Goal: Use online tool/utility: Utilize a website feature to perform a specific function

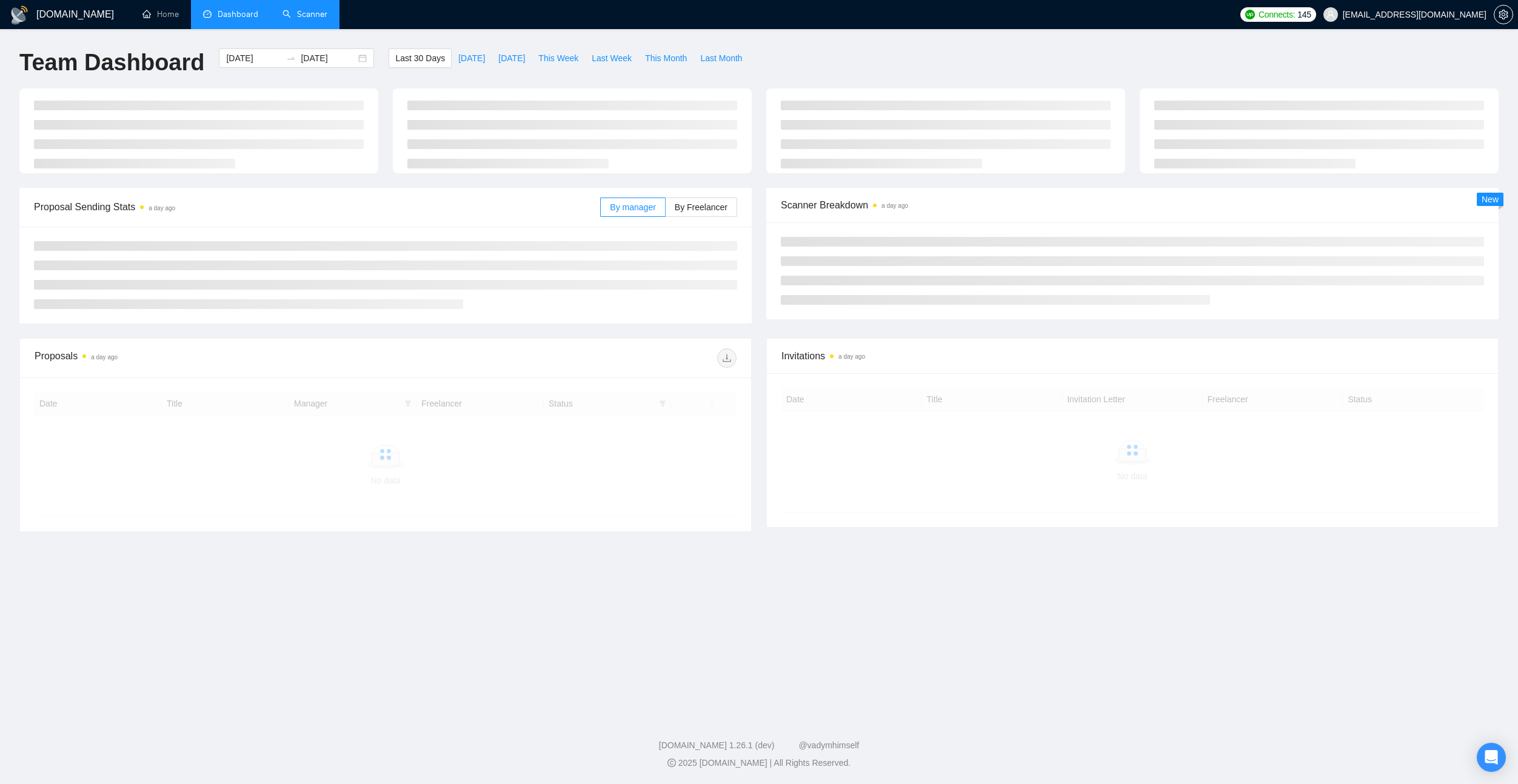
click at [309, 17] on link "Scanner" at bounding box center [305, 14] width 45 height 10
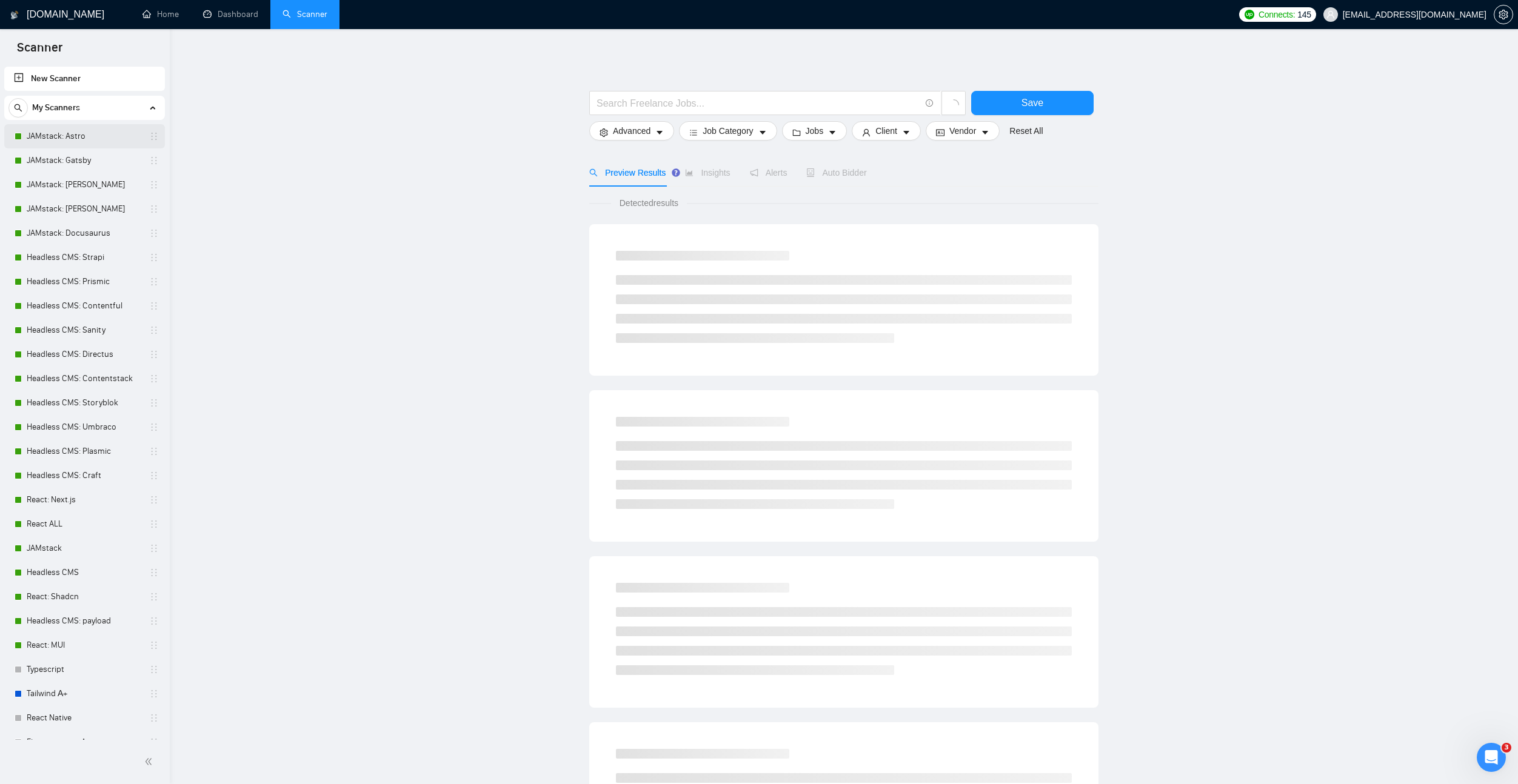
click at [84, 139] on link "JAMstack: Astro" at bounding box center [84, 136] width 115 height 24
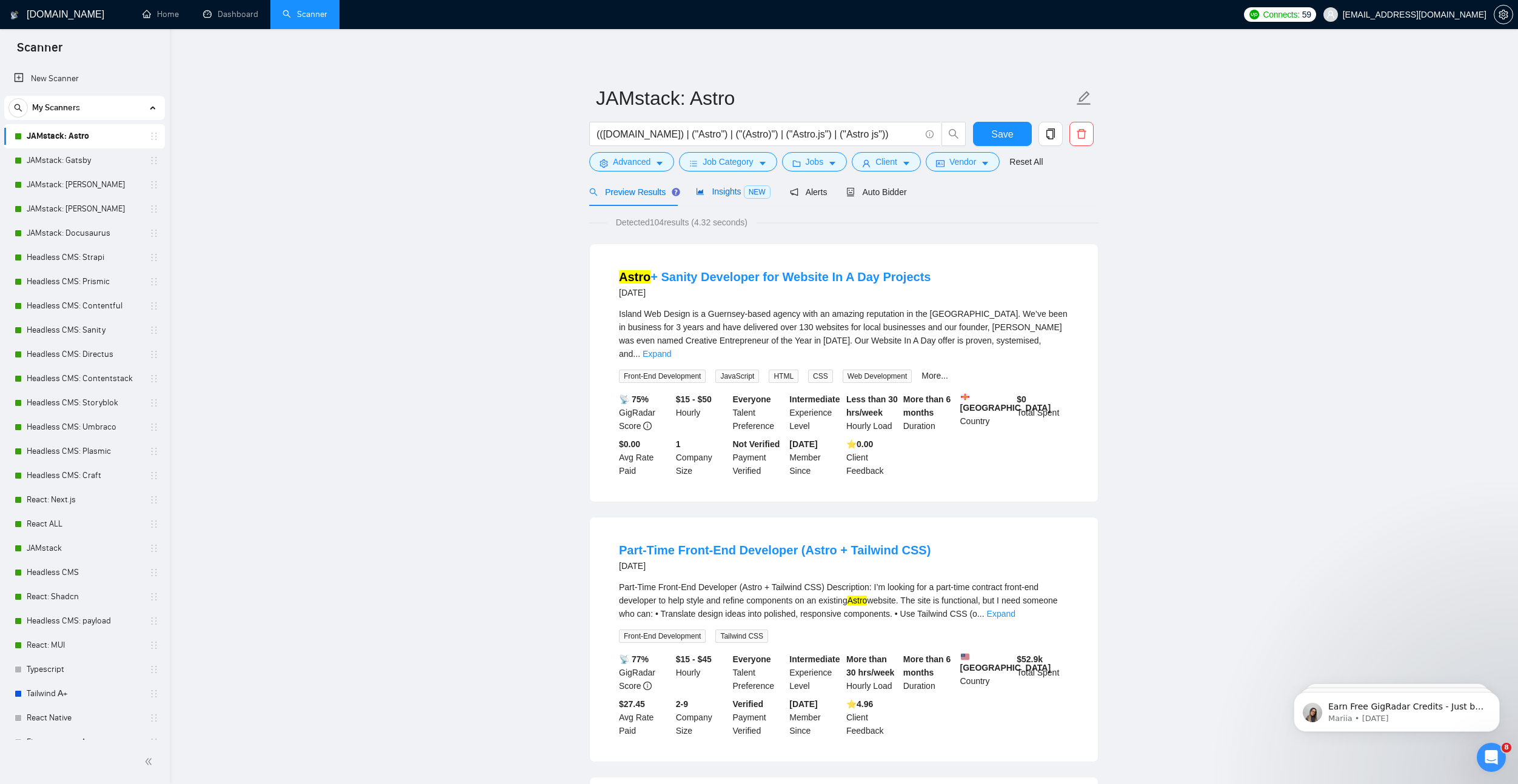
click at [743, 192] on span "Insights NEW" at bounding box center [733, 191] width 74 height 9
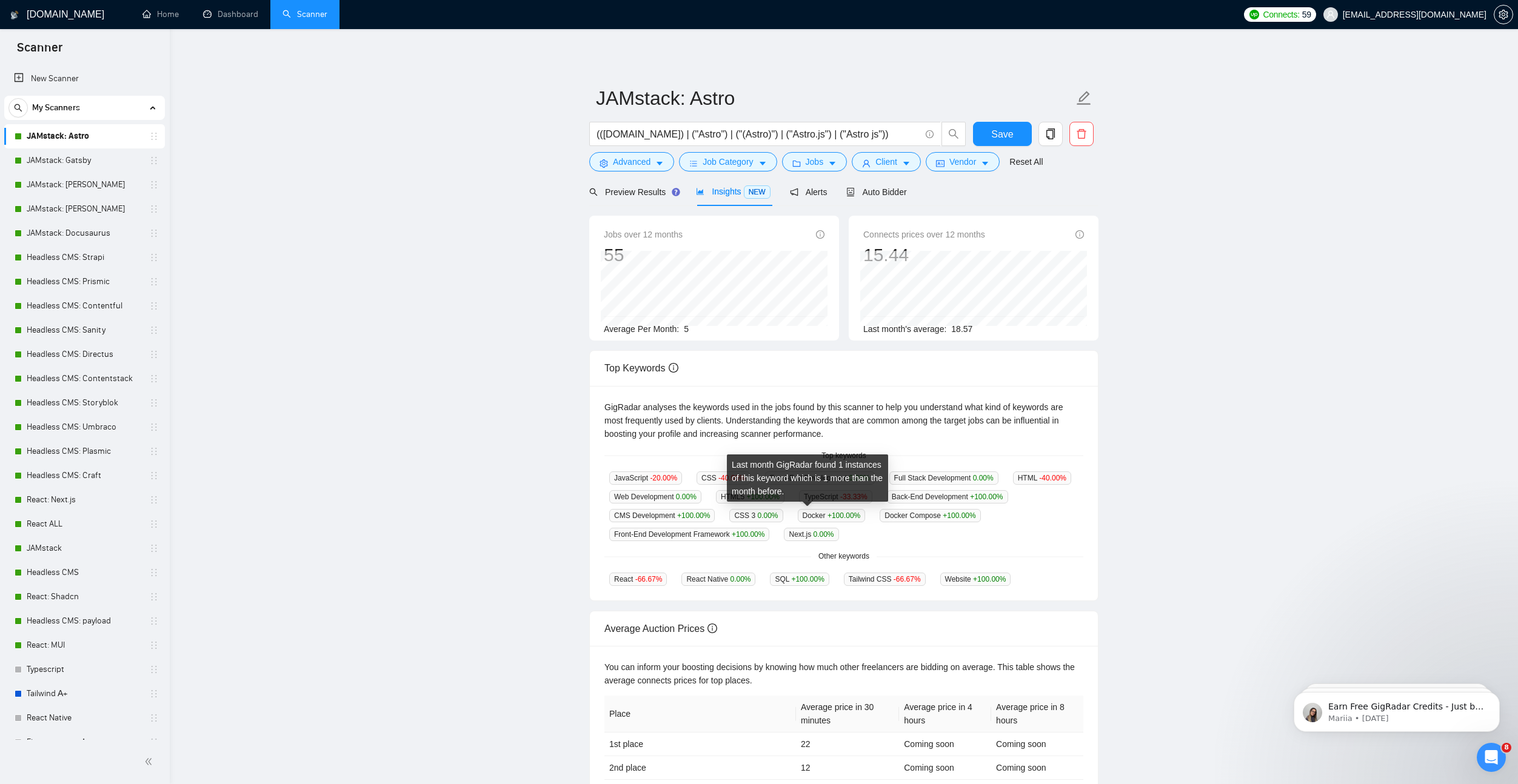
click at [715, 515] on span "CMS Development +100.00 %" at bounding box center [662, 515] width 106 height 13
click at [887, 190] on span "Auto Bidder" at bounding box center [876, 192] width 60 height 9
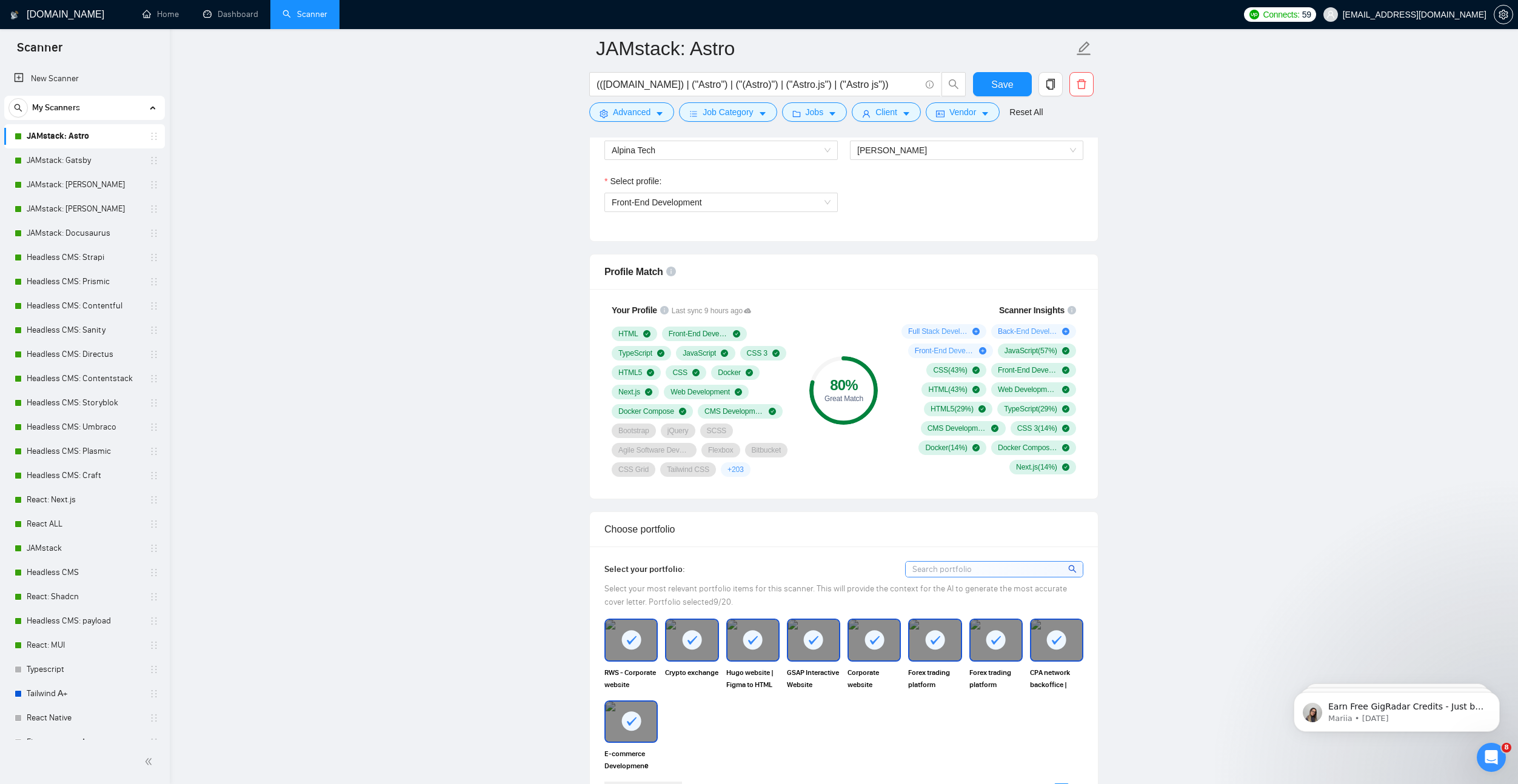
scroll to position [673, 0]
click at [58, 159] on link "JAMstack: Gatsby" at bounding box center [84, 160] width 115 height 24
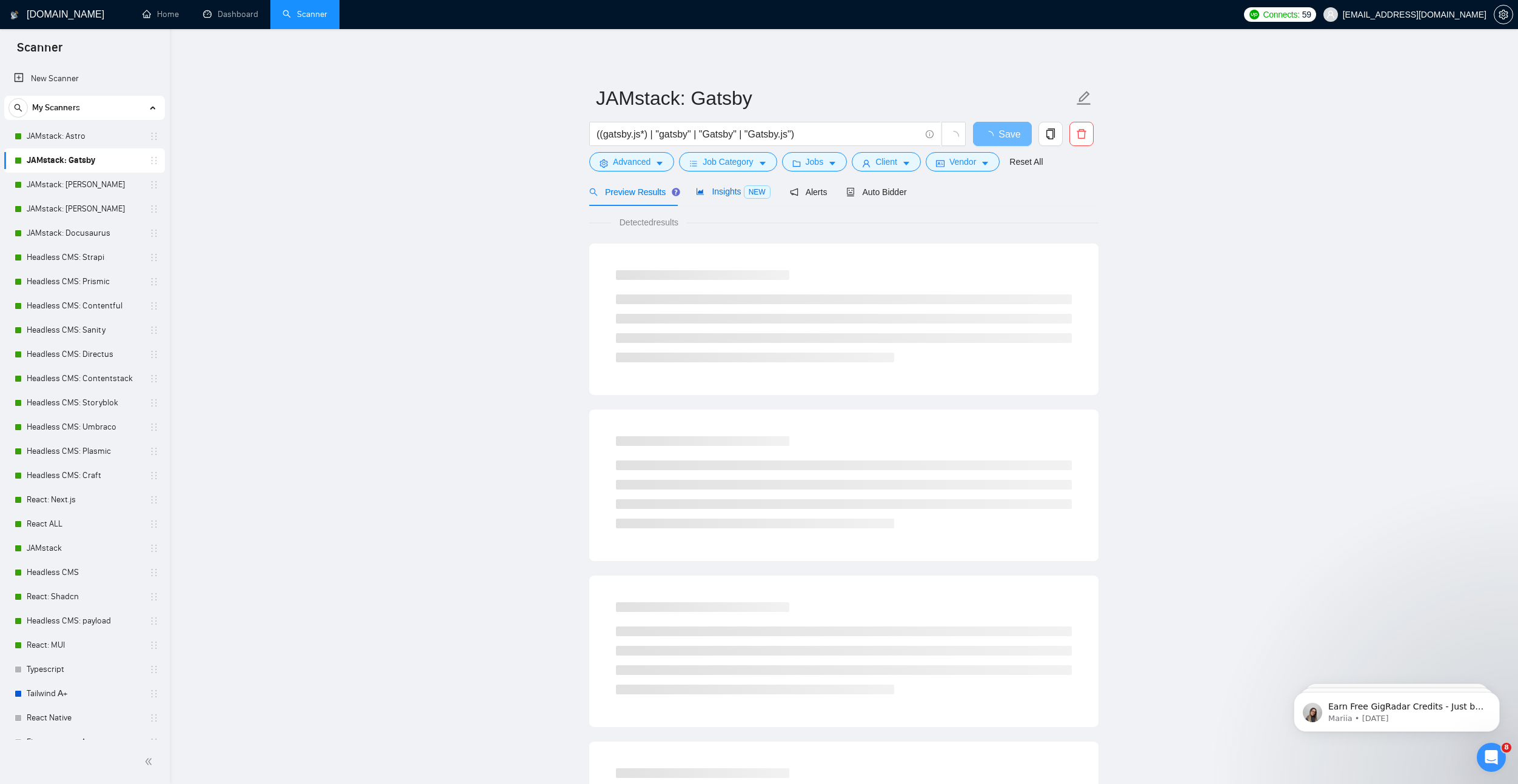
click at [726, 189] on span "Insights NEW" at bounding box center [733, 191] width 74 height 9
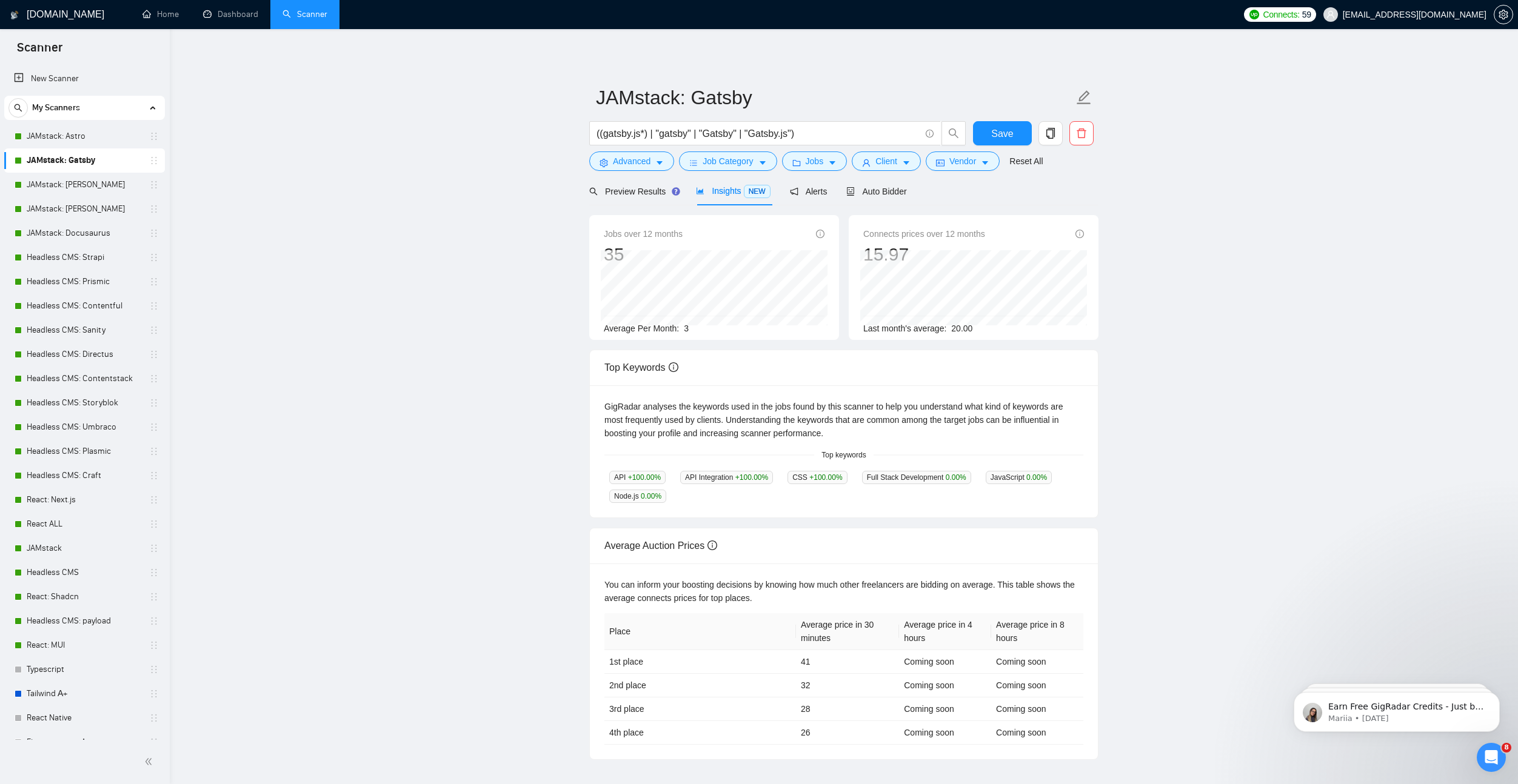
scroll to position [68, 0]
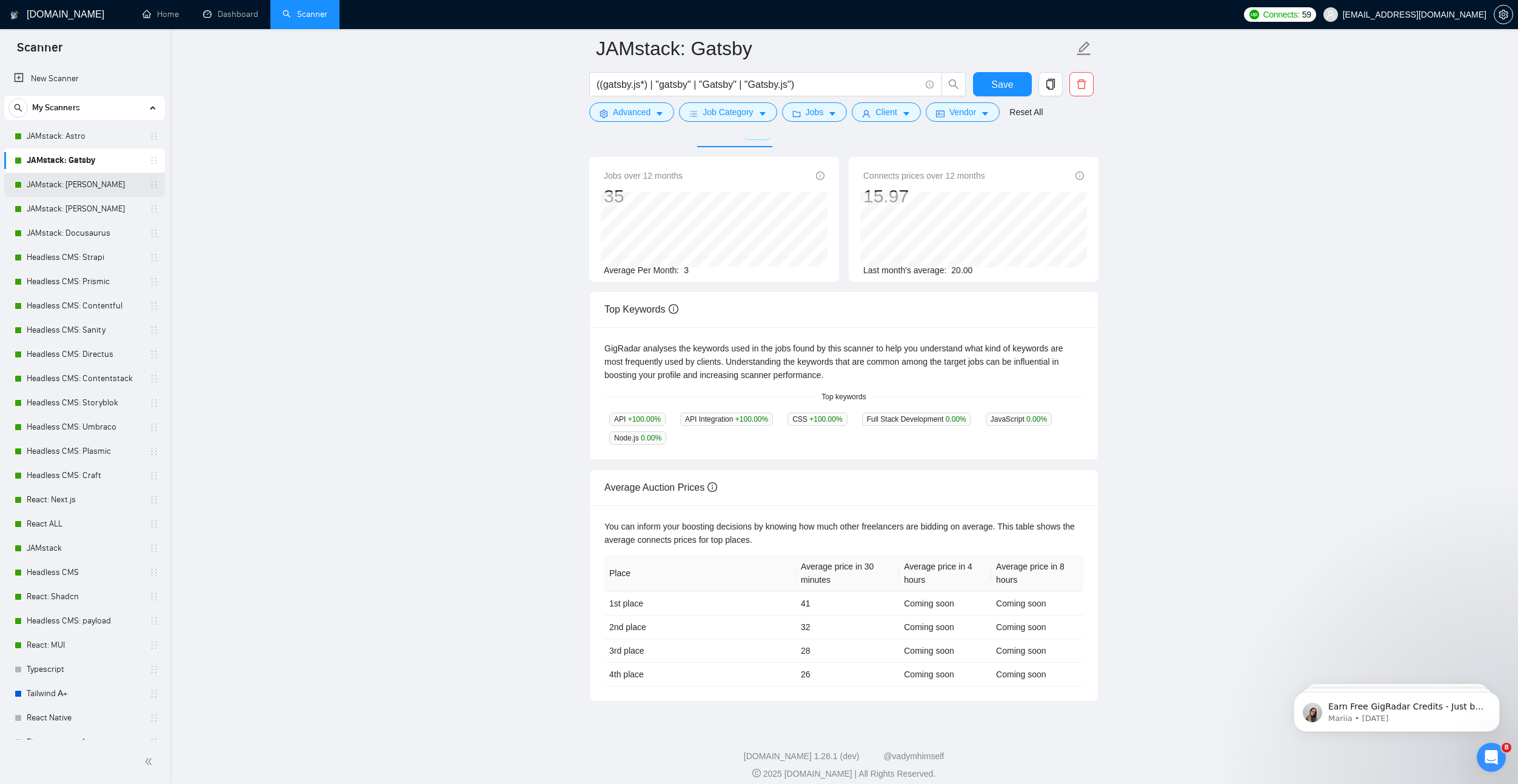
click at [81, 185] on link "JAMstack: [PERSON_NAME]" at bounding box center [84, 185] width 115 height 24
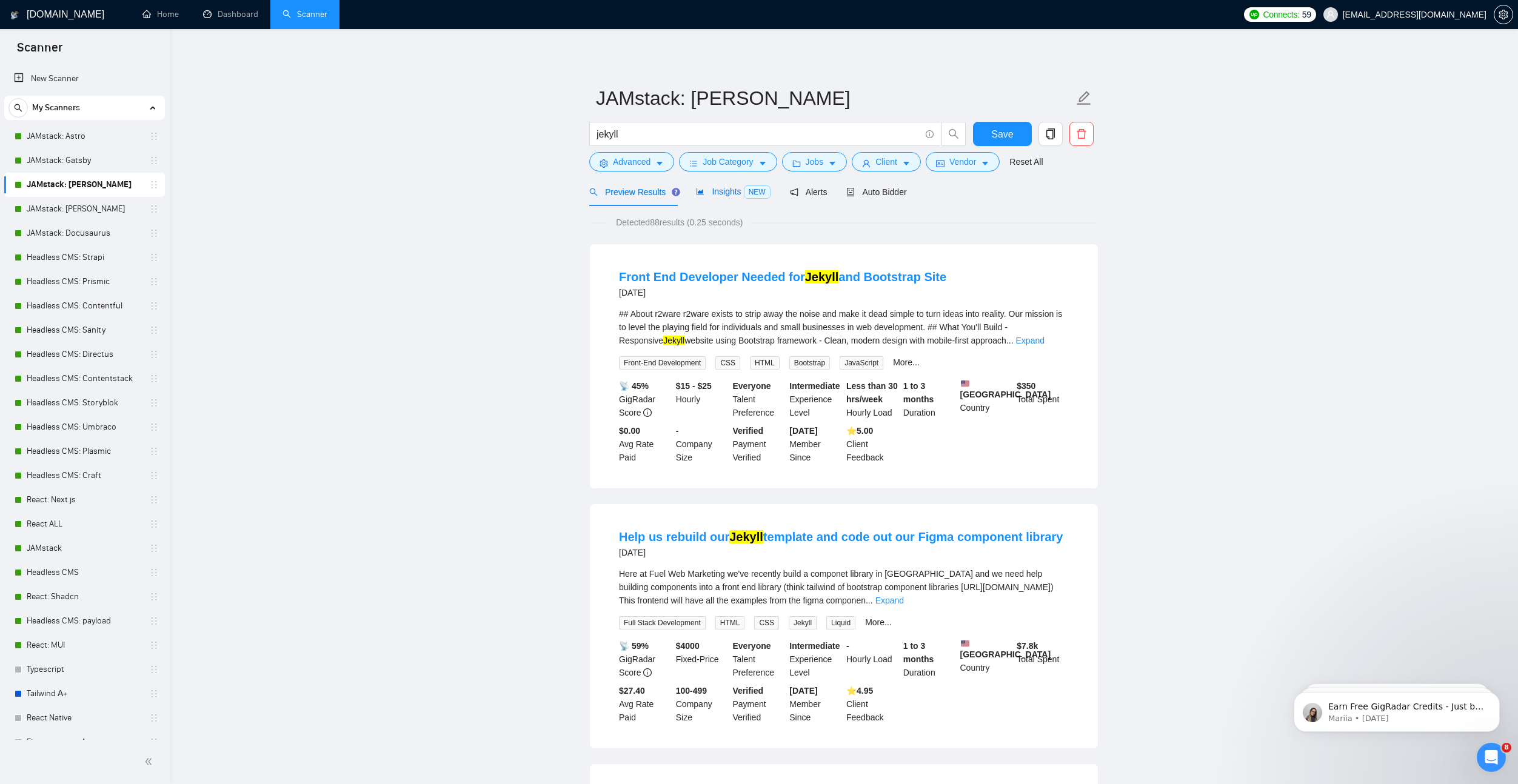
click at [719, 185] on div "Insights NEW" at bounding box center [733, 192] width 74 height 14
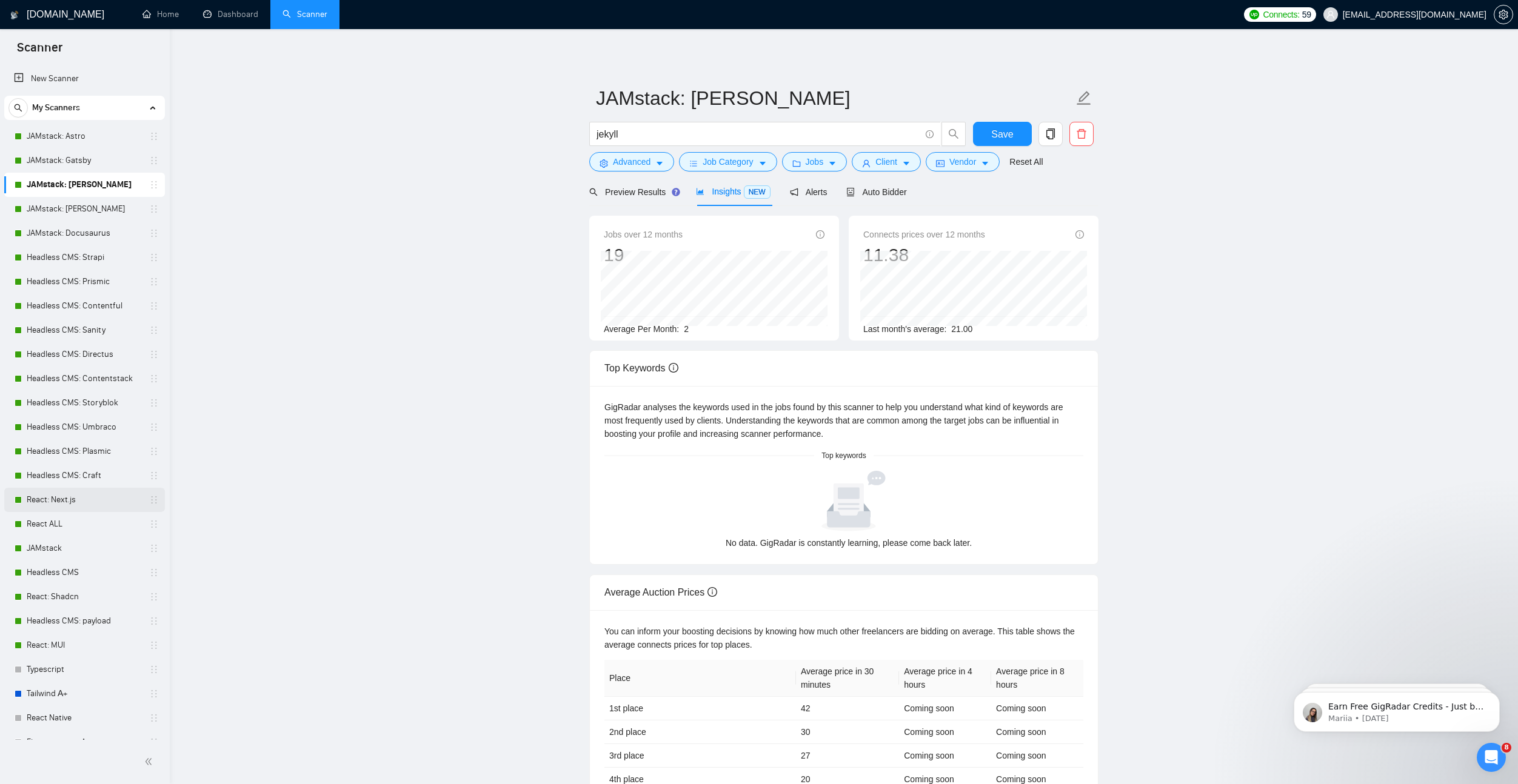
click at [78, 500] on link "React: Next.js" at bounding box center [84, 499] width 115 height 24
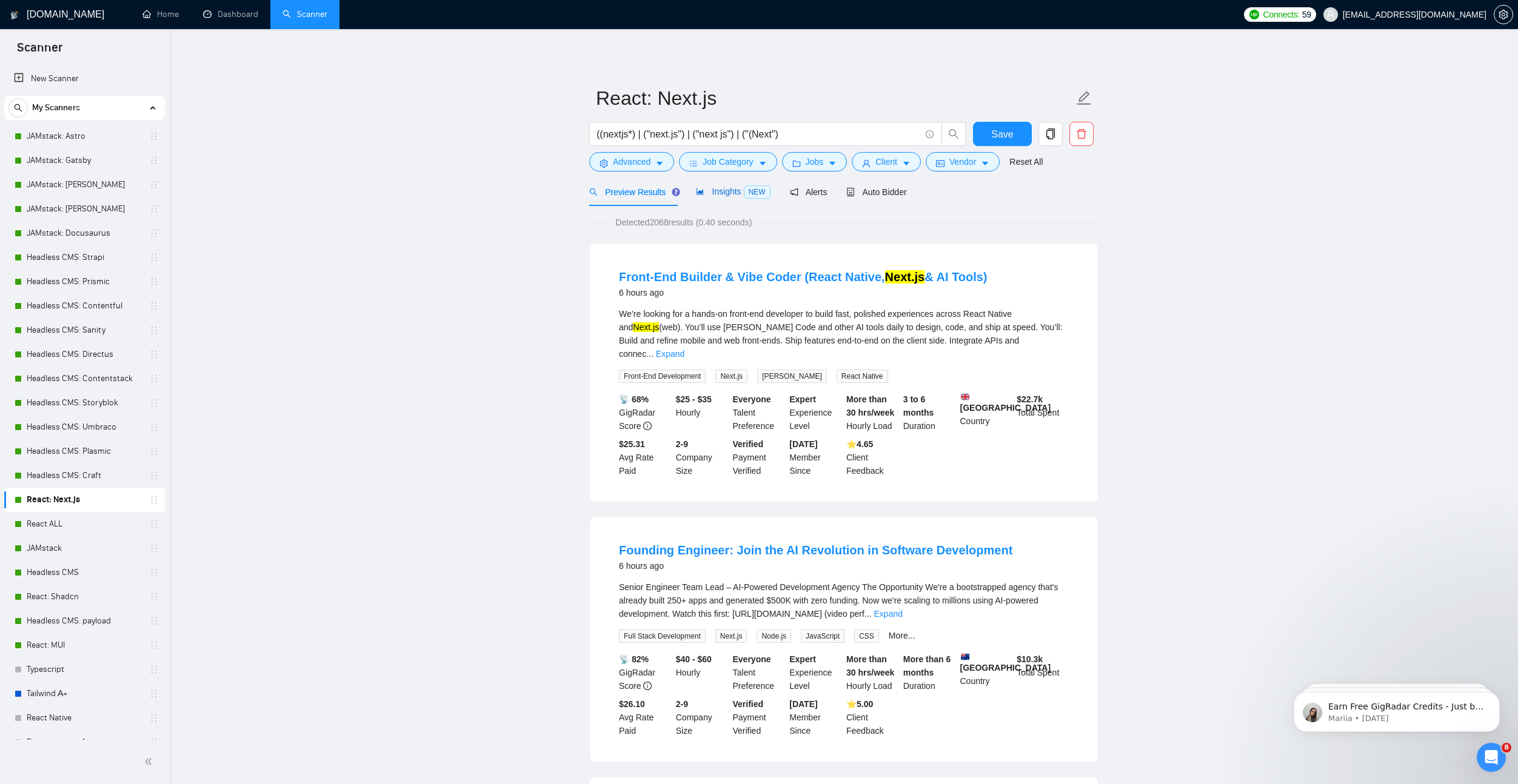
click at [734, 192] on span "Insights NEW" at bounding box center [733, 191] width 74 height 9
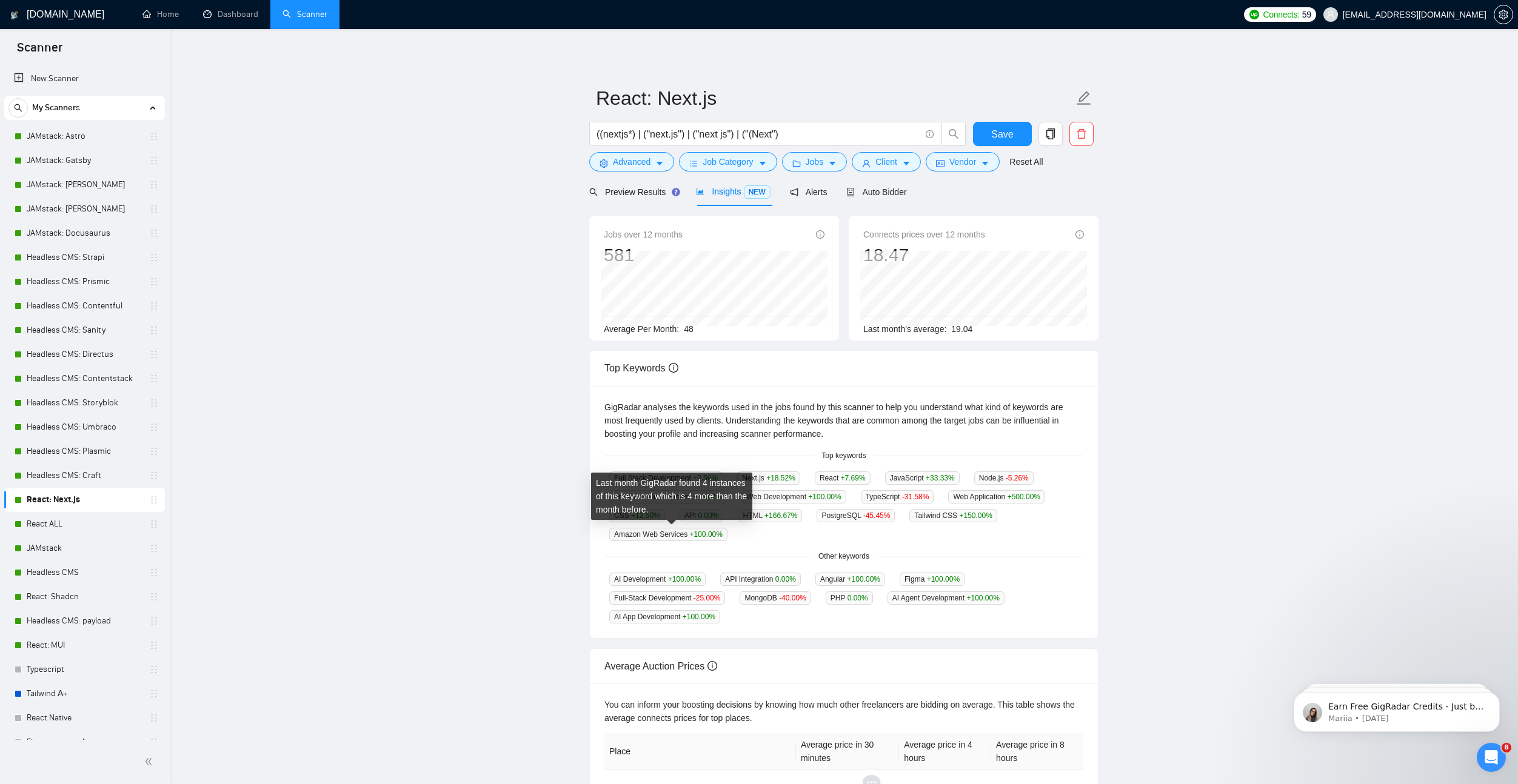
click at [657, 531] on span "Amazon Web Services +100.00 %" at bounding box center [668, 534] width 118 height 13
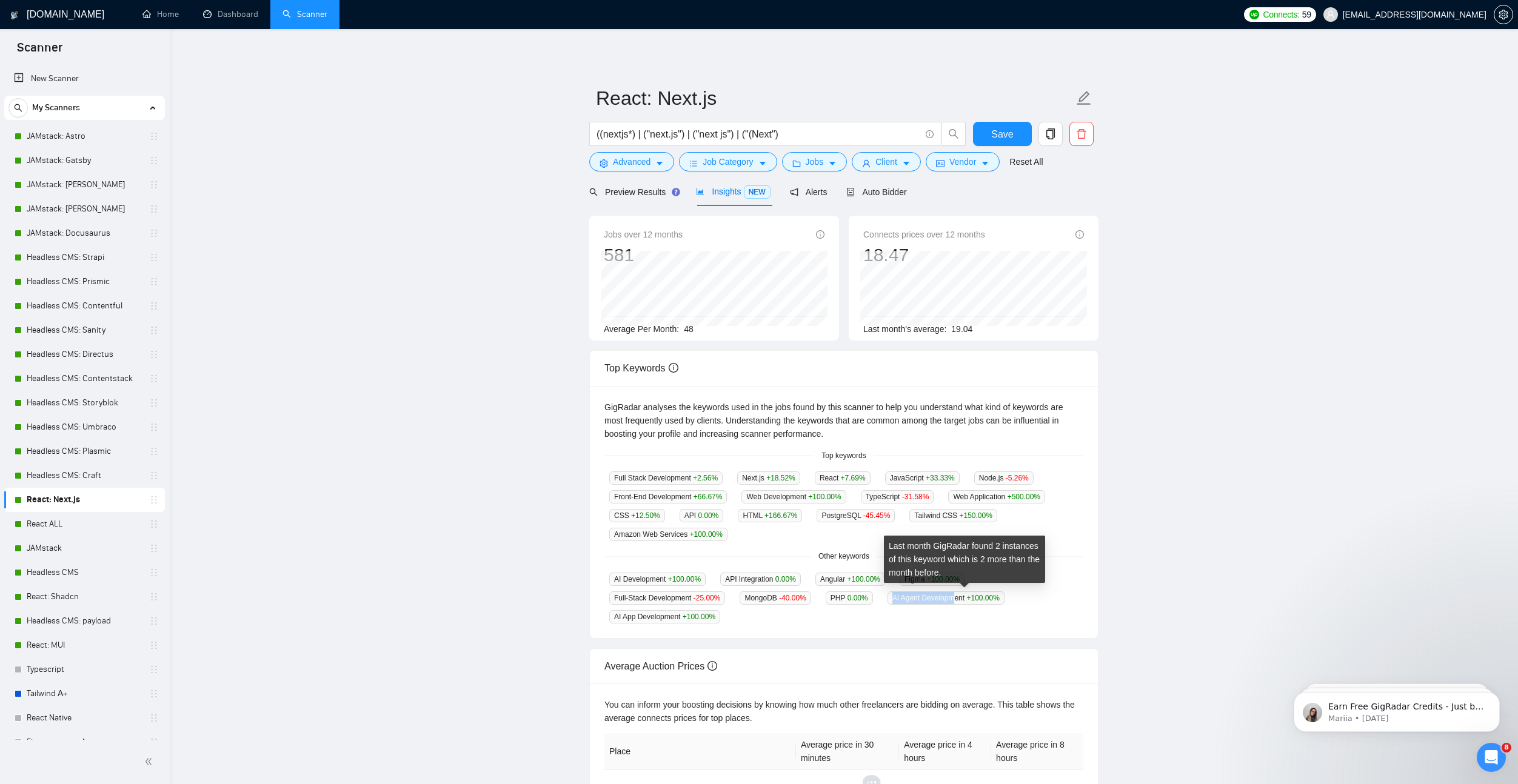
drag, startPoint x: 903, startPoint y: 597, endPoint x: 973, endPoint y: 599, distance: 70.0
click at [973, 599] on span "AI Agent Development +100.00 %" at bounding box center [945, 598] width 117 height 13
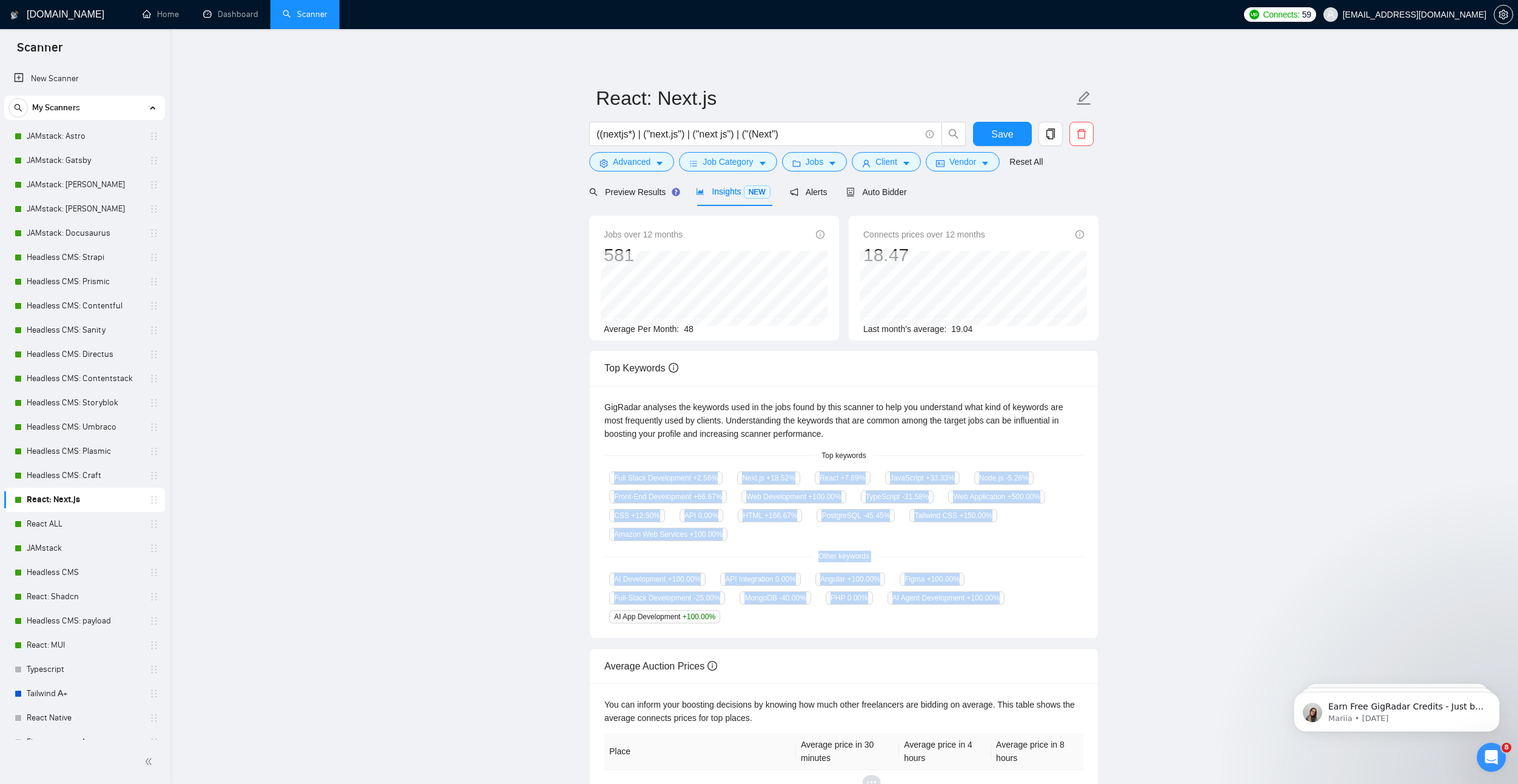
drag, startPoint x: 615, startPoint y: 468, endPoint x: 1023, endPoint y: 614, distance: 433.3
click at [1023, 614] on div "GigRadar analyses the keywords used in the jobs found by this scanner to help y…" at bounding box center [843, 512] width 508 height 253
click at [864, 621] on div "GigRadar analyses the keywords used in the jobs found by this scanner to help y…" at bounding box center [843, 512] width 508 height 253
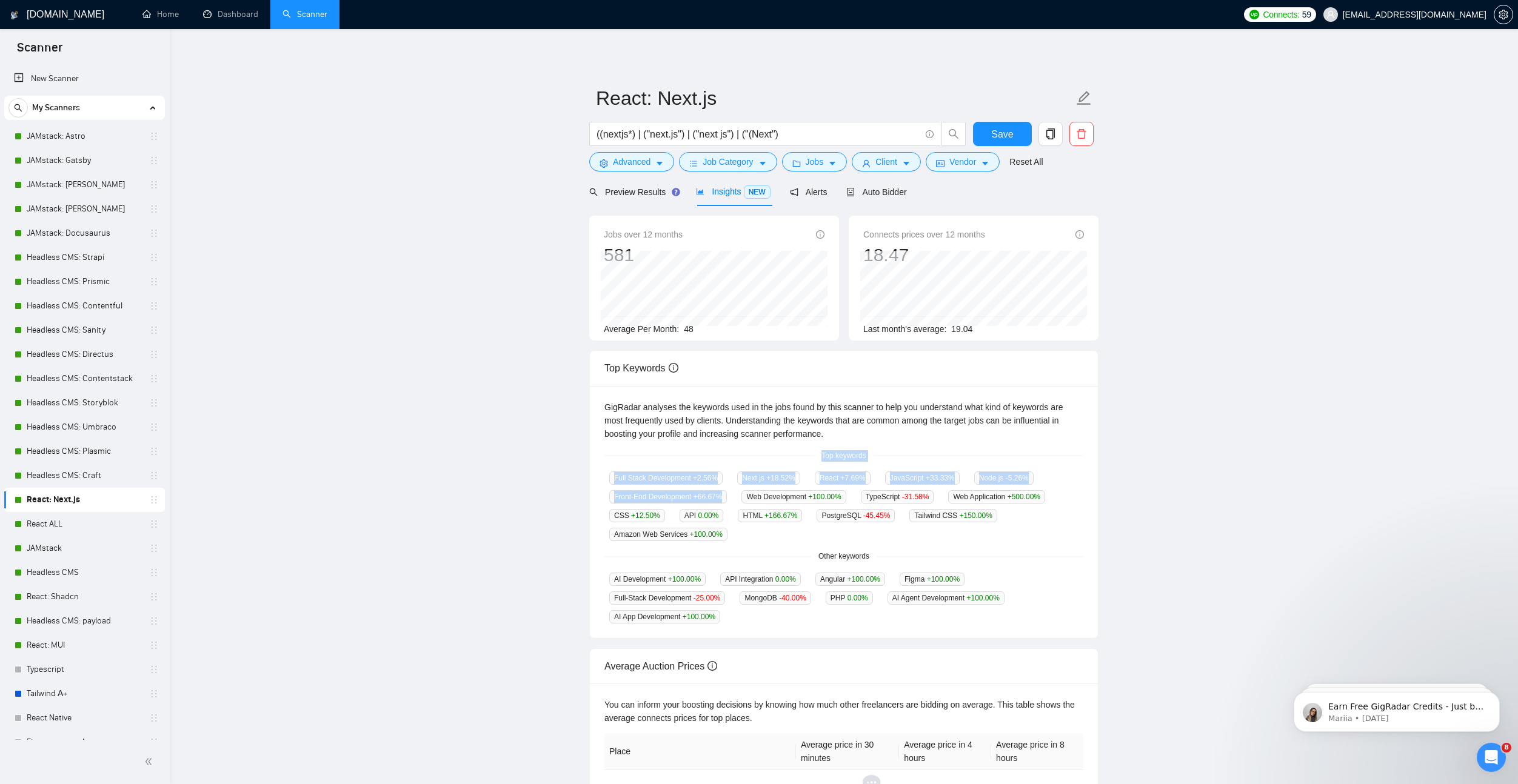
drag, startPoint x: 626, startPoint y: 460, endPoint x: 734, endPoint y: 484, distance: 110.6
click at [734, 491] on div "GigRadar analyses the keywords used in the jobs found by this scanner to help y…" at bounding box center [843, 512] width 508 height 253
drag, startPoint x: 681, startPoint y: 323, endPoint x: 701, endPoint y: 325, distance: 20.1
click at [701, 325] on div "Average Per Month: 48" at bounding box center [714, 329] width 221 height 13
drag, startPoint x: 619, startPoint y: 479, endPoint x: 846, endPoint y: 607, distance: 260.6
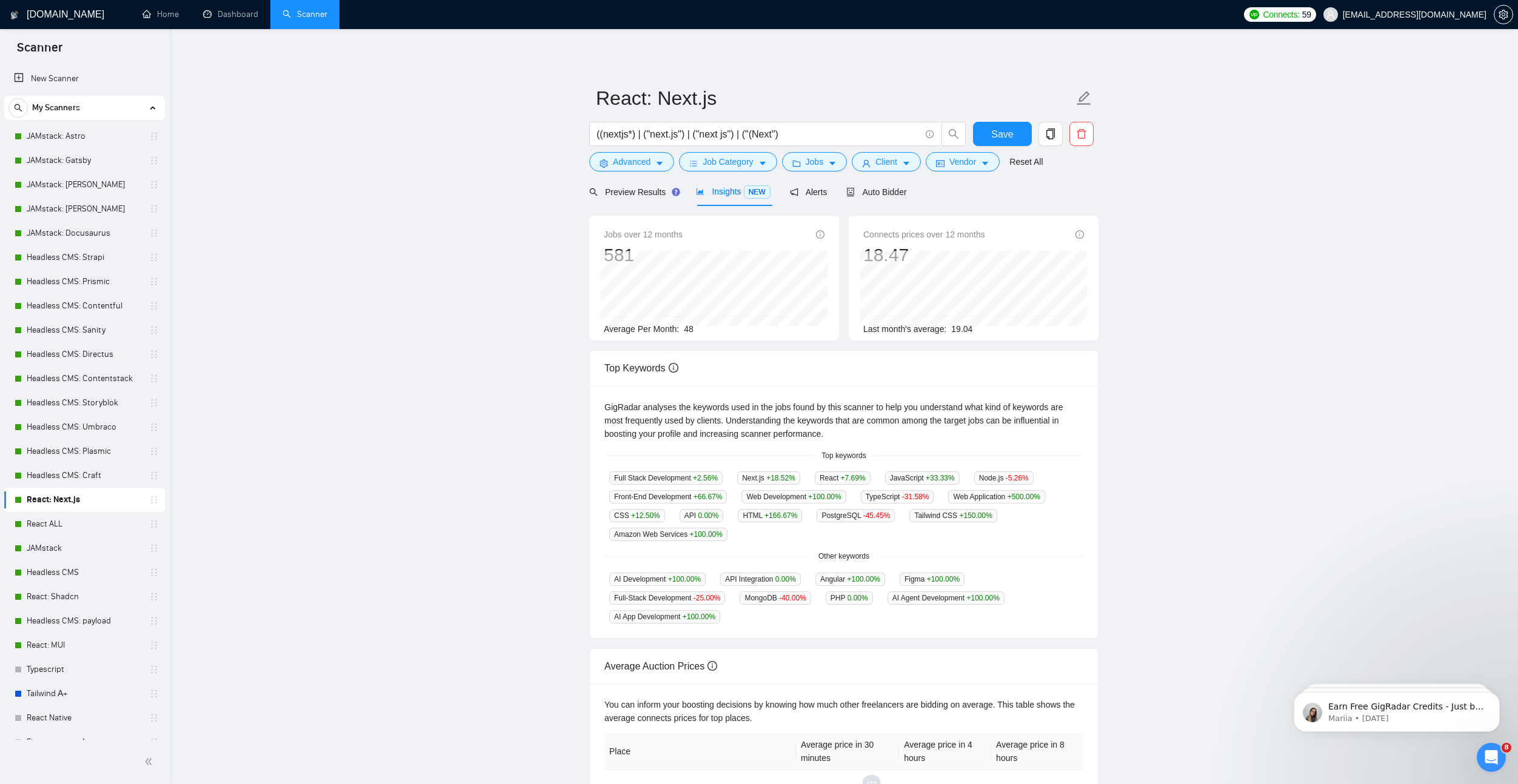
click at [849, 620] on body "Scanner New Scanner My Scanners JAMstack: Astro JAMstack: Gatsby JAMstack: Jeky…" at bounding box center [759, 392] width 1518 height 784
click at [887, 189] on span "Auto Bidder" at bounding box center [876, 192] width 60 height 9
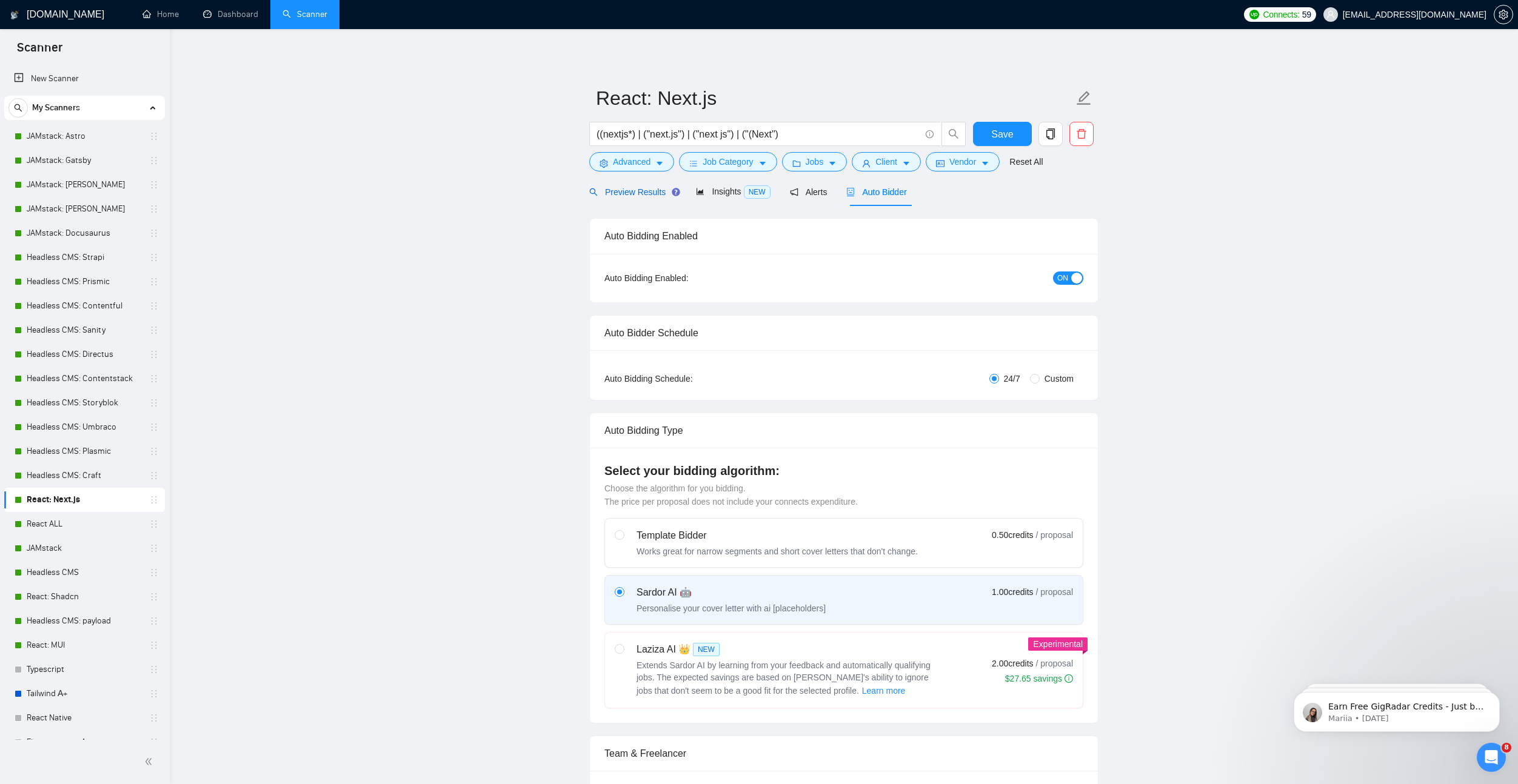
click at [640, 191] on span "Preview Results" at bounding box center [632, 192] width 87 height 9
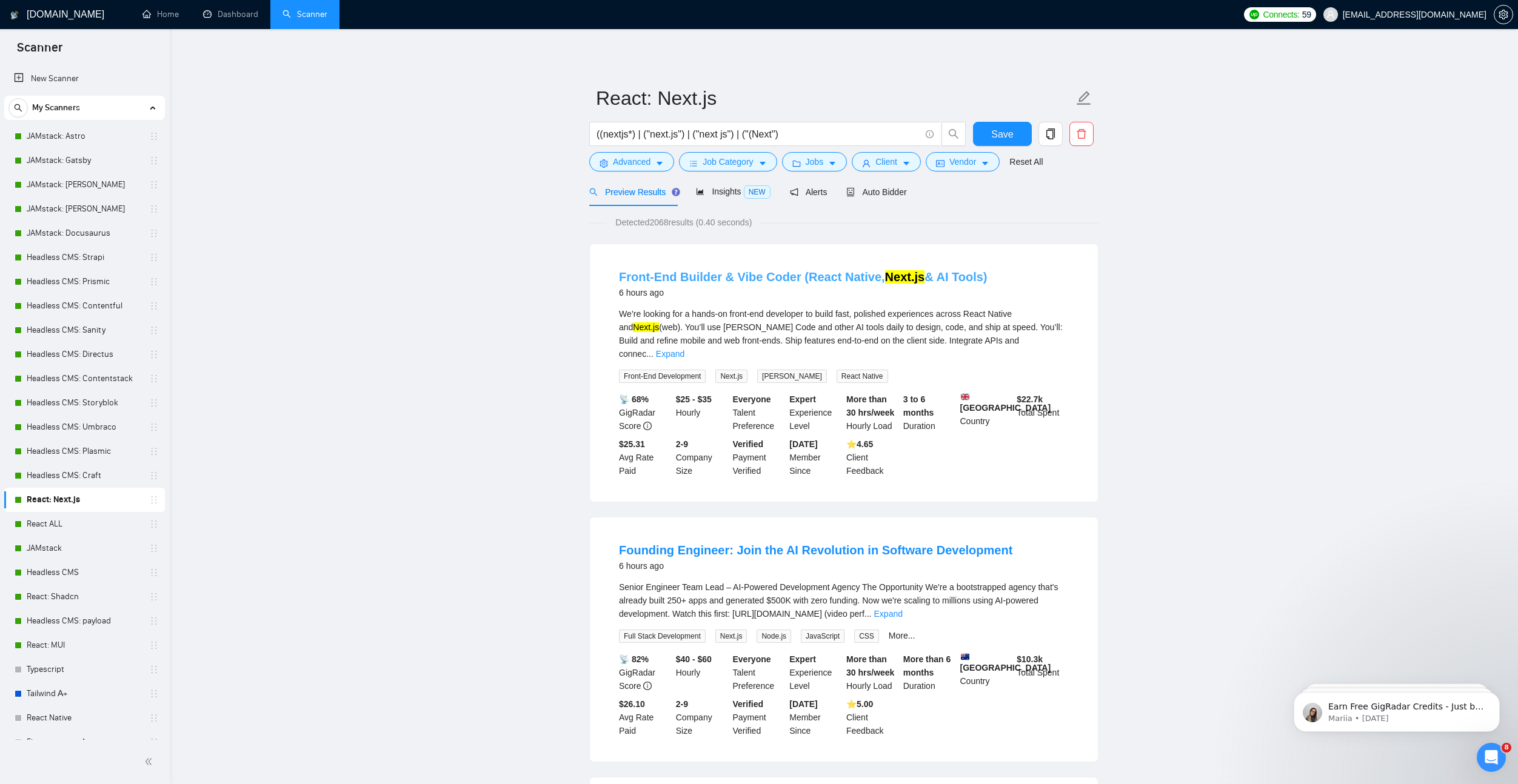
click at [755, 275] on link "Front-End Builder & Vibe Coder (React Native, Next.js & AI Tools)" at bounding box center [802, 276] width 369 height 13
click at [771, 369] on span "[PERSON_NAME]" at bounding box center [791, 376] width 70 height 13
click at [915, 631] on link "More..." at bounding box center [902, 635] width 27 height 9
drag, startPoint x: 615, startPoint y: 629, endPoint x: 690, endPoint y: 636, distance: 75.3
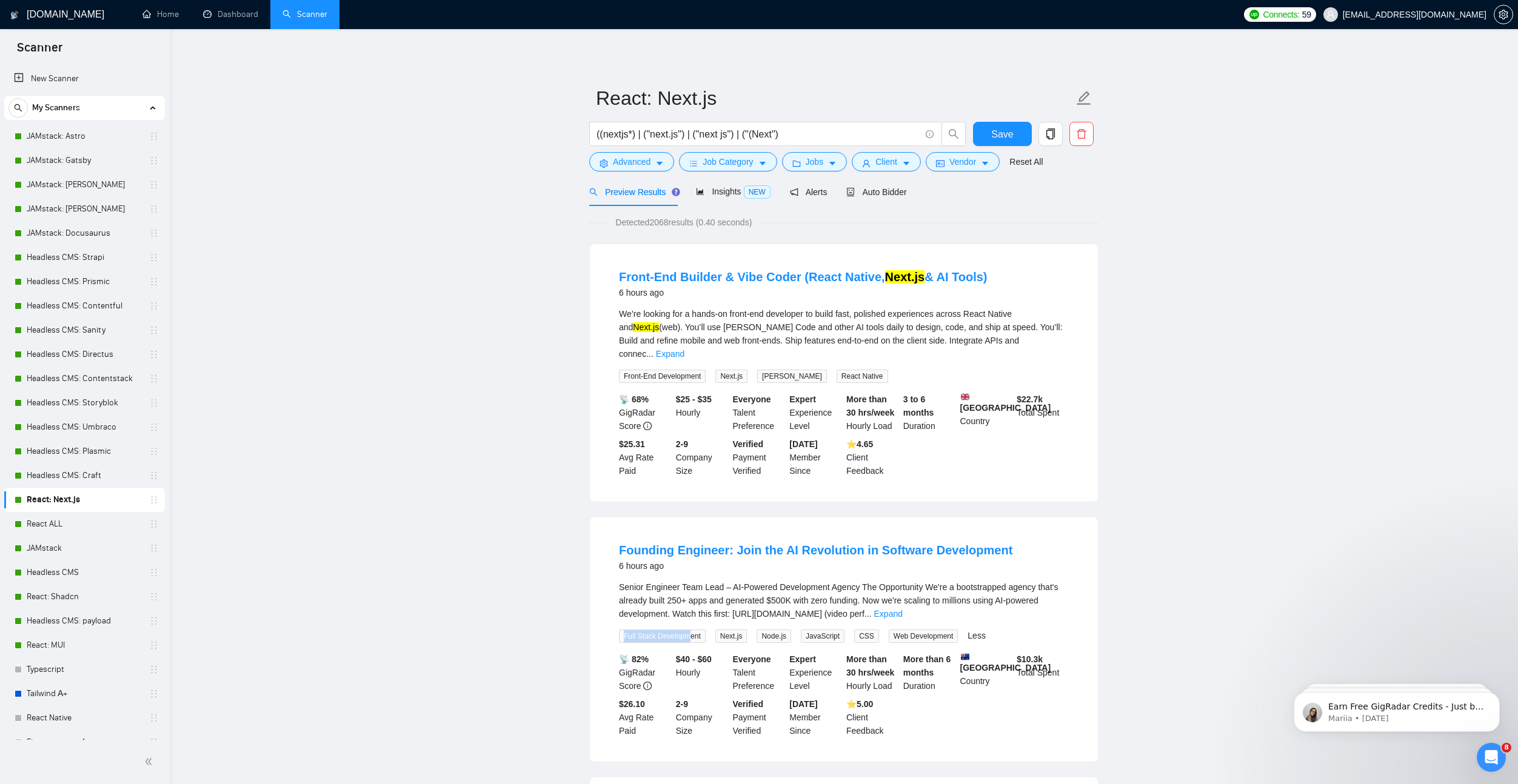
click at [690, 636] on li "Founding Engineer: Join the AI Revolution in Software Development 6 hours ago S…" at bounding box center [844, 639] width 479 height 215
drag, startPoint x: 767, startPoint y: 629, endPoint x: 791, endPoint y: 628, distance: 24.0
click at [791, 629] on span "Node.js" at bounding box center [773, 635] width 34 height 13
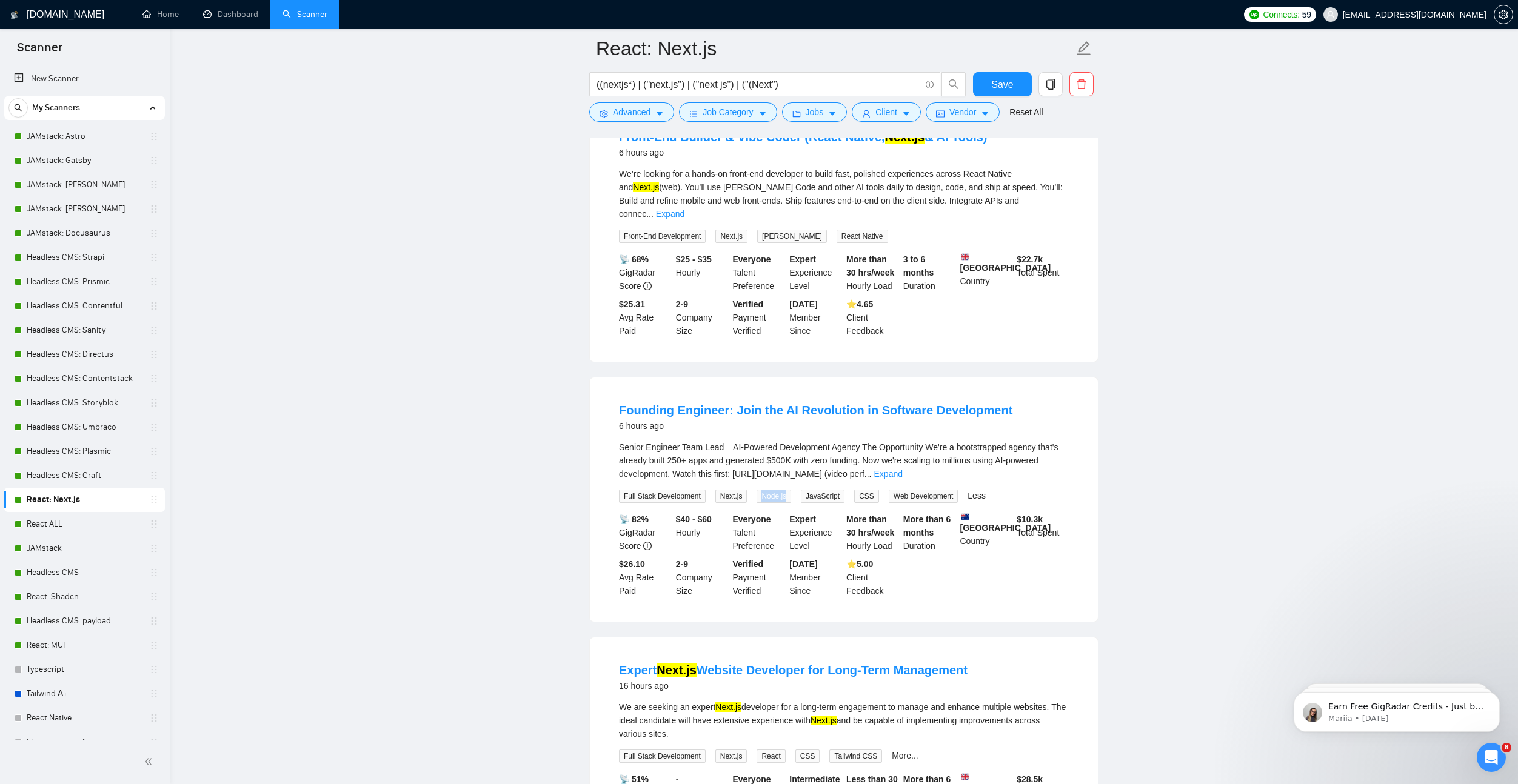
scroll to position [398, 0]
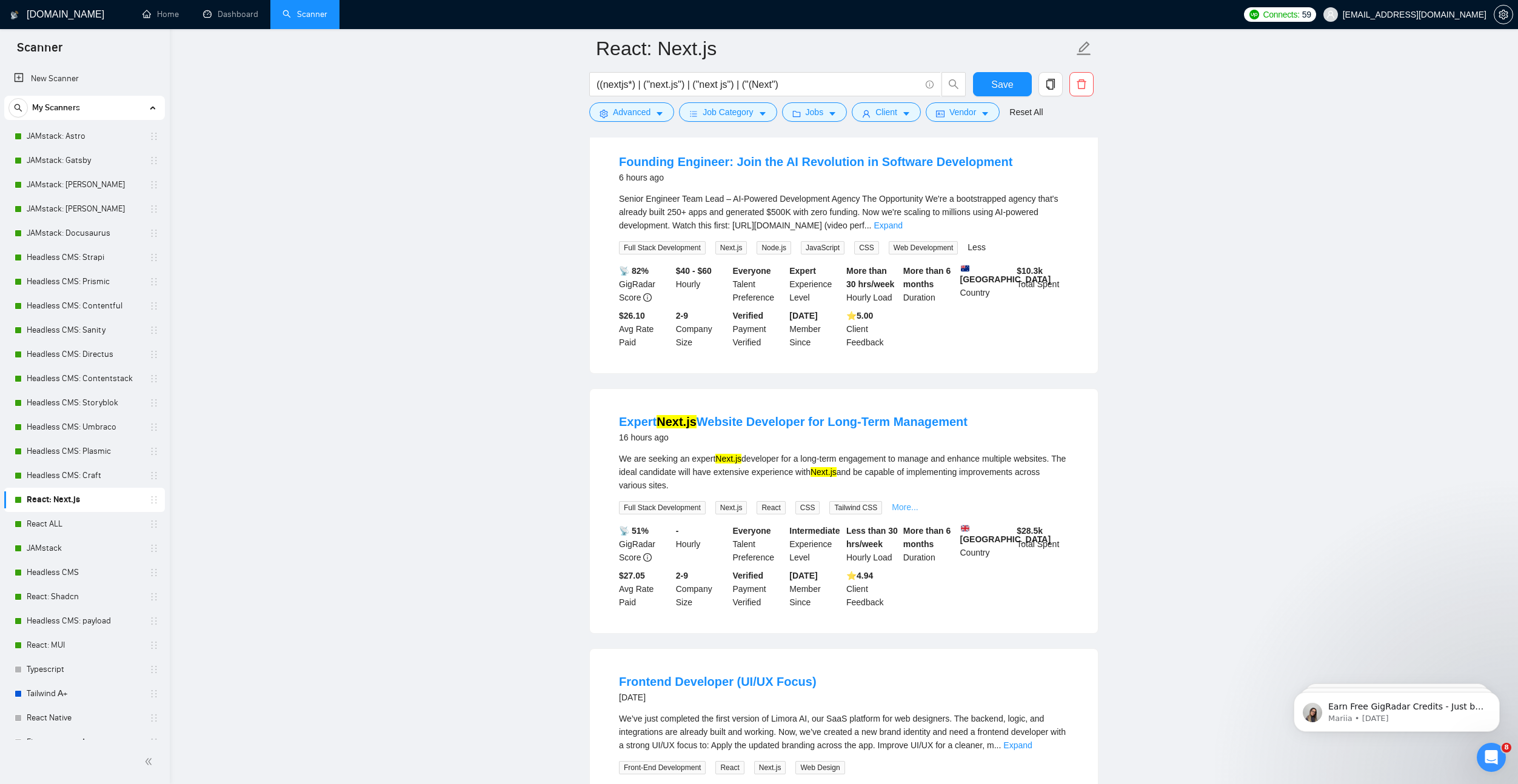
click at [913, 502] on link "More..." at bounding box center [905, 507] width 27 height 9
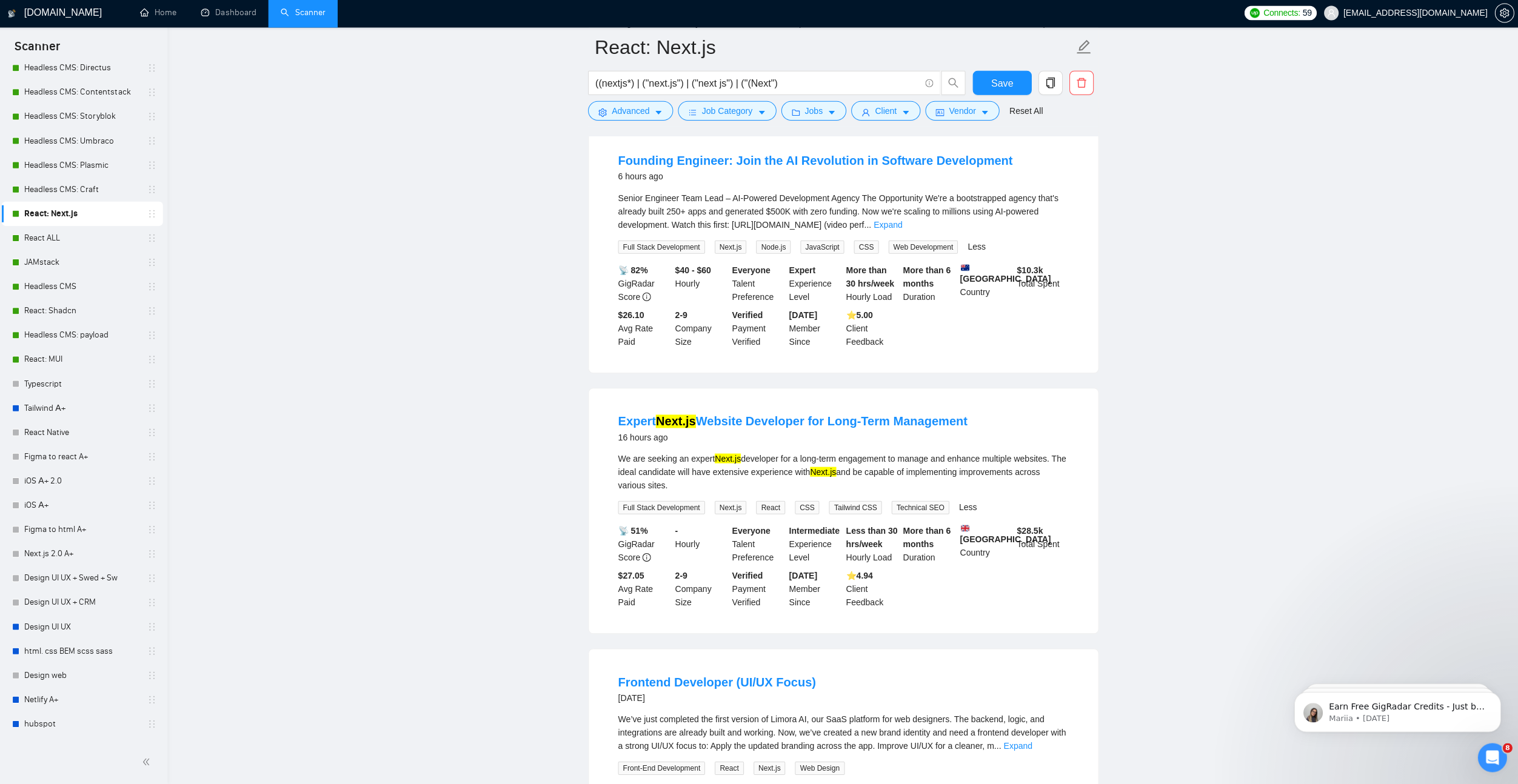
scroll to position [431, 0]
